Goal: Transaction & Acquisition: Purchase product/service

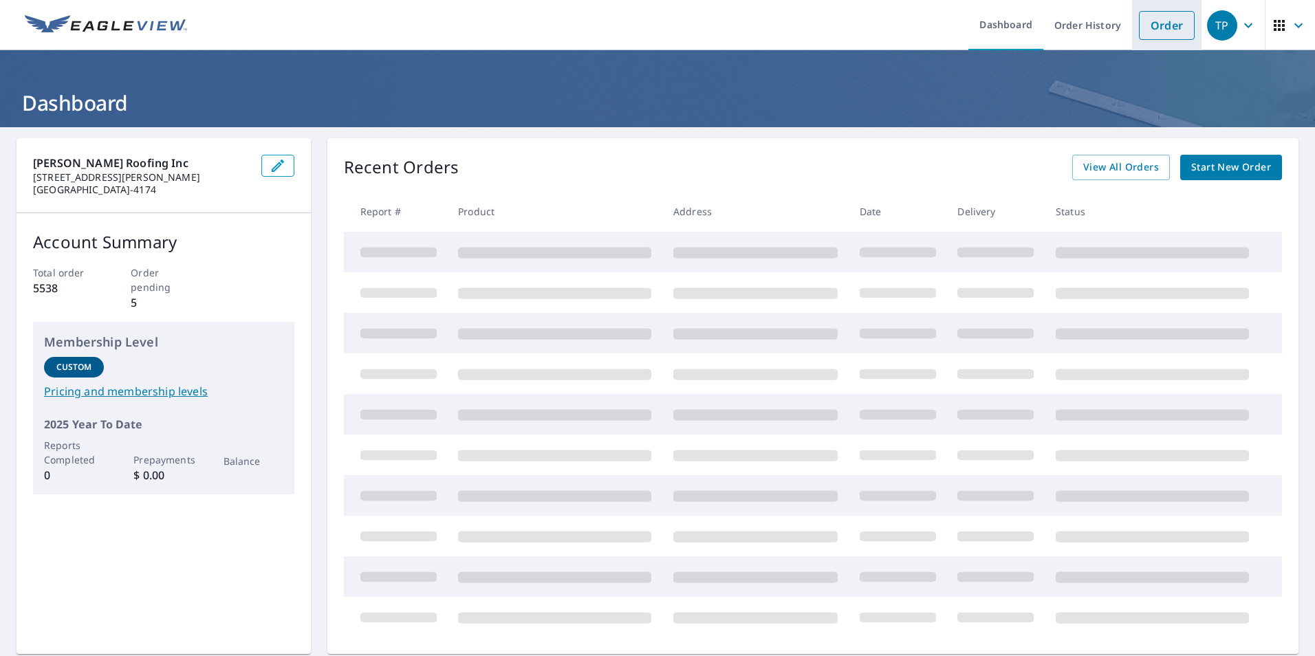
click at [1139, 22] on link "Order" at bounding box center [1167, 25] width 56 height 29
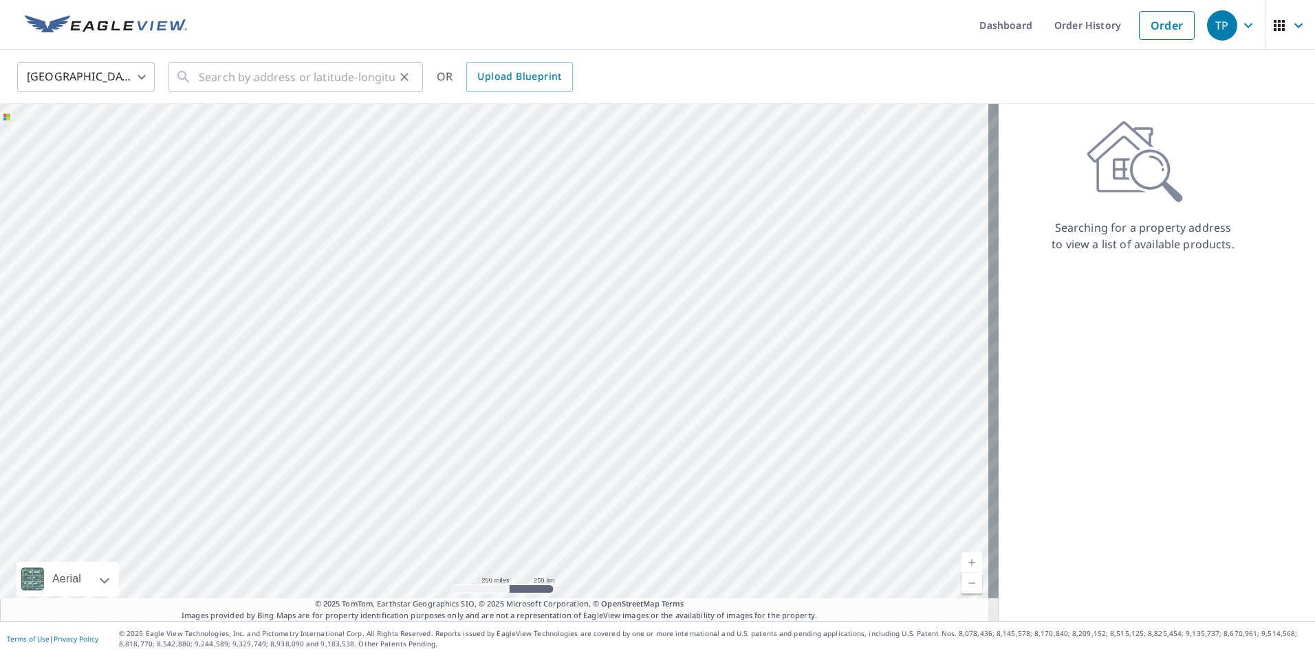
click at [186, 77] on icon at bounding box center [184, 77] width 12 height 12
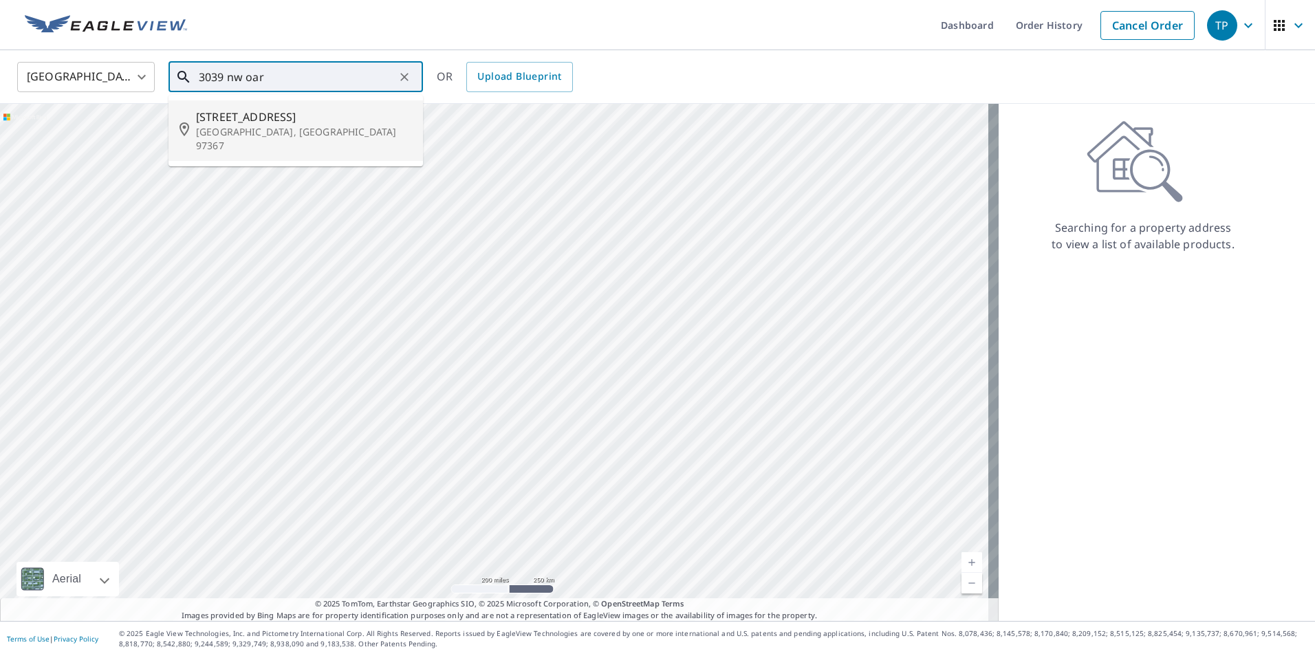
click at [274, 125] on p "[GEOGRAPHIC_DATA], [GEOGRAPHIC_DATA] 97367" at bounding box center [304, 139] width 216 height 28
type input "[STREET_ADDRESS][PERSON_NAME]"
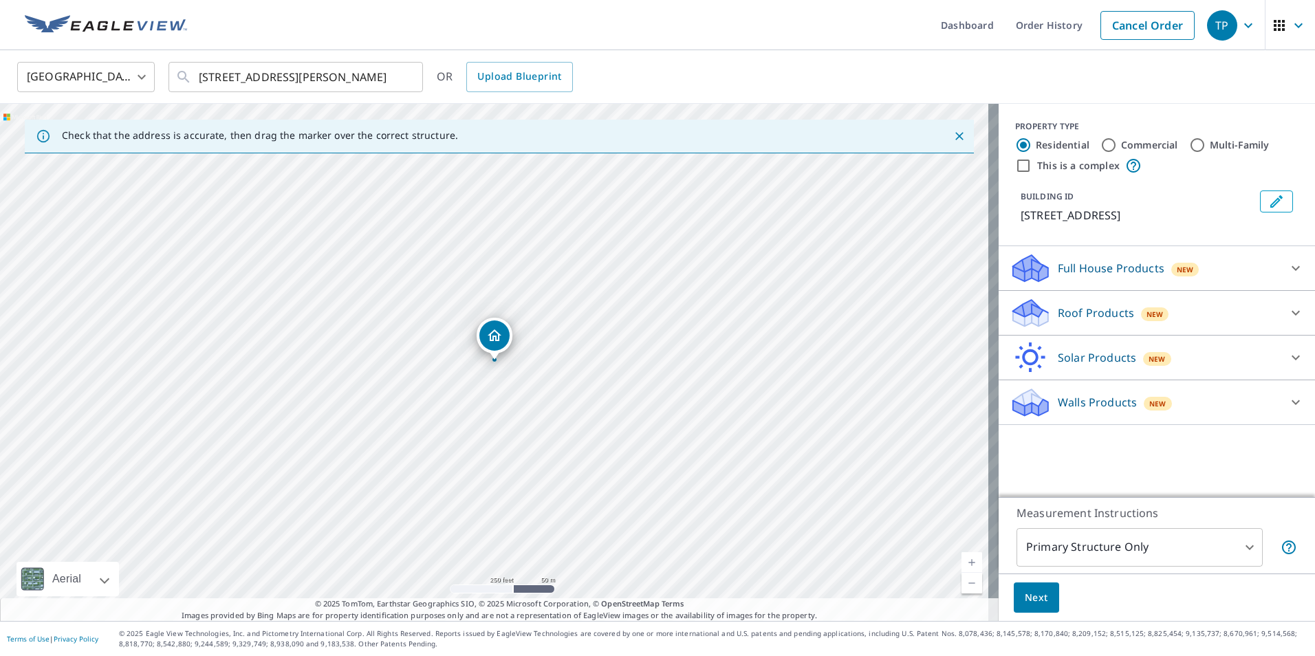
click at [1015, 314] on icon at bounding box center [1028, 308] width 30 height 17
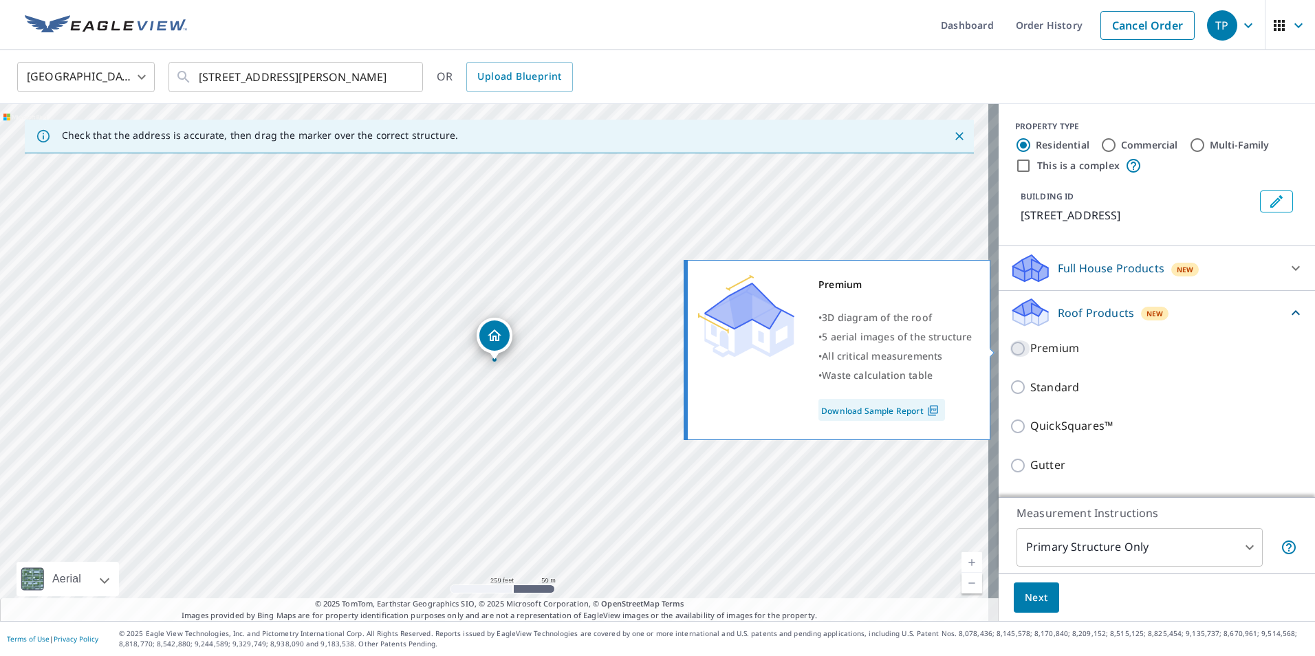
click at [1011, 347] on input "Premium" at bounding box center [1020, 349] width 21 height 17
checkbox input "true"
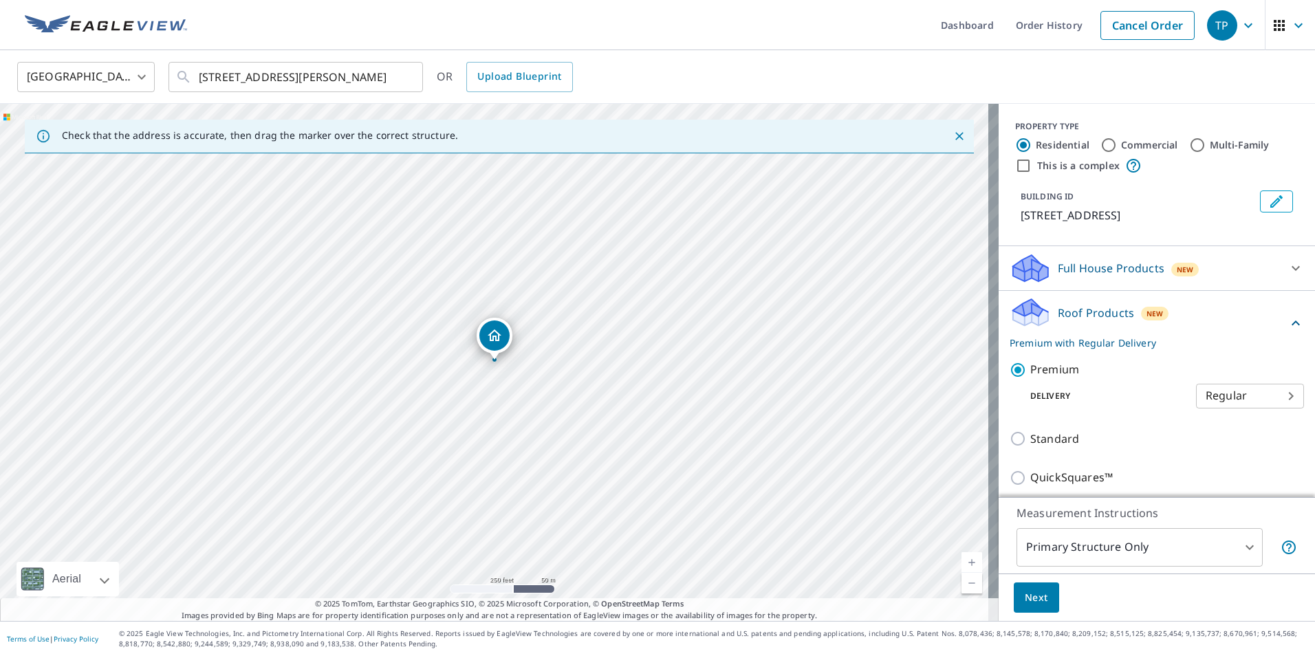
click at [1026, 605] on span "Next" at bounding box center [1036, 598] width 23 height 17
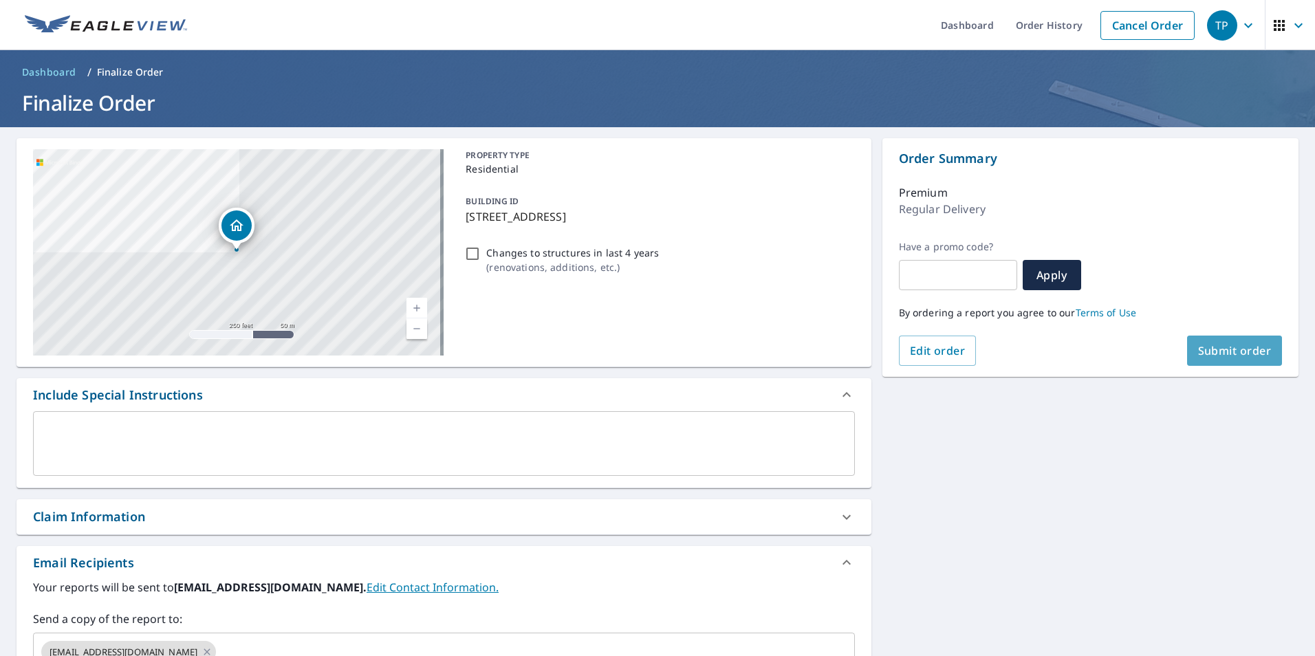
click at [1207, 348] on span "Submit order" at bounding box center [1236, 350] width 74 height 15
